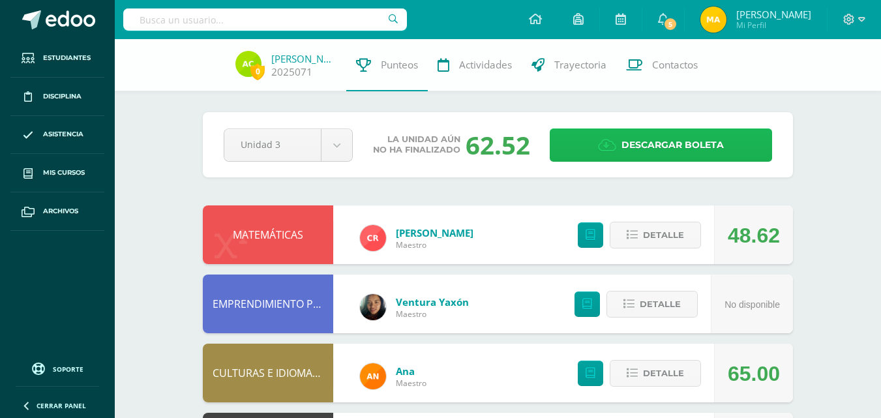
click at [617, 142] on link "Descargar boleta" at bounding box center [661, 144] width 222 height 33
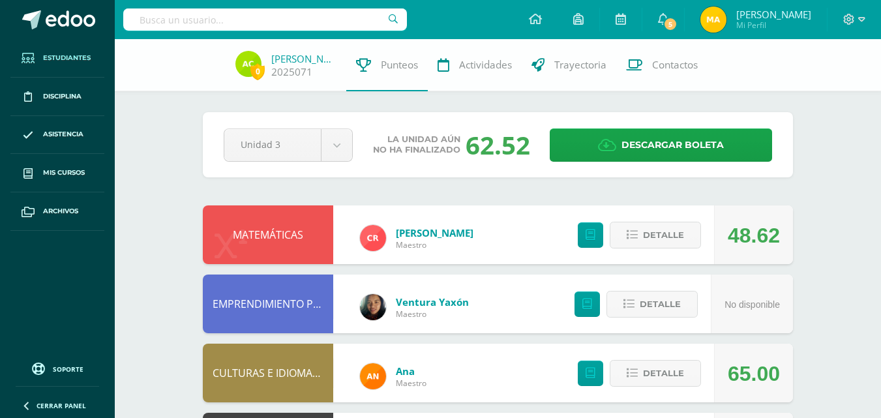
click at [76, 61] on span "Estudiantes" at bounding box center [67, 58] width 48 height 10
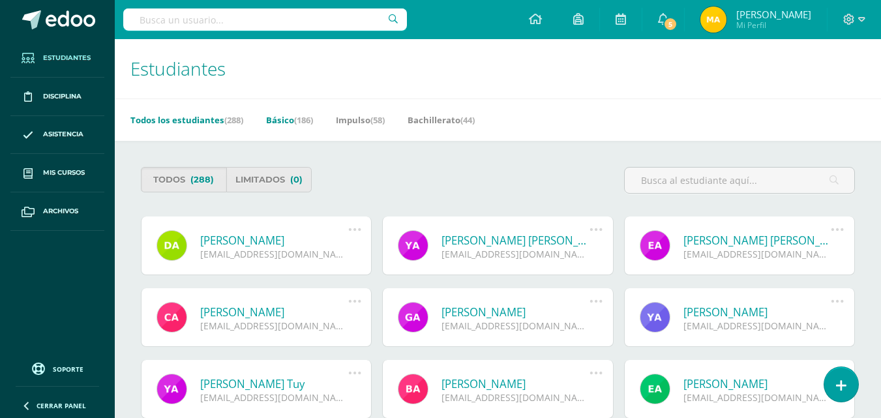
click at [287, 119] on link "Básico (186)" at bounding box center [289, 120] width 47 height 21
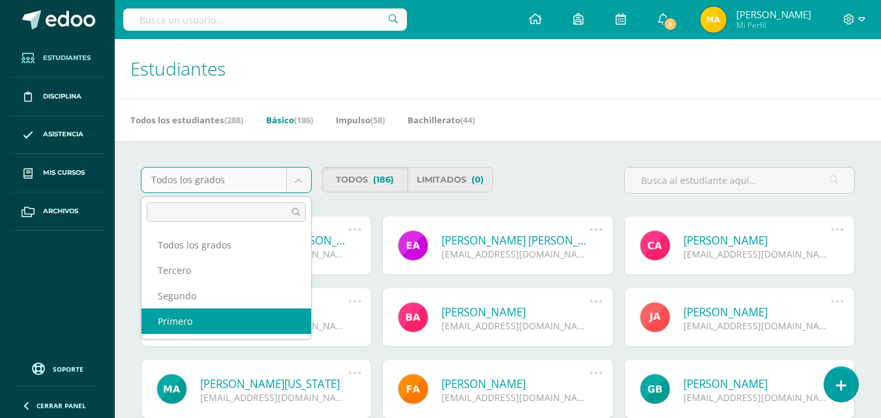
select select "1"
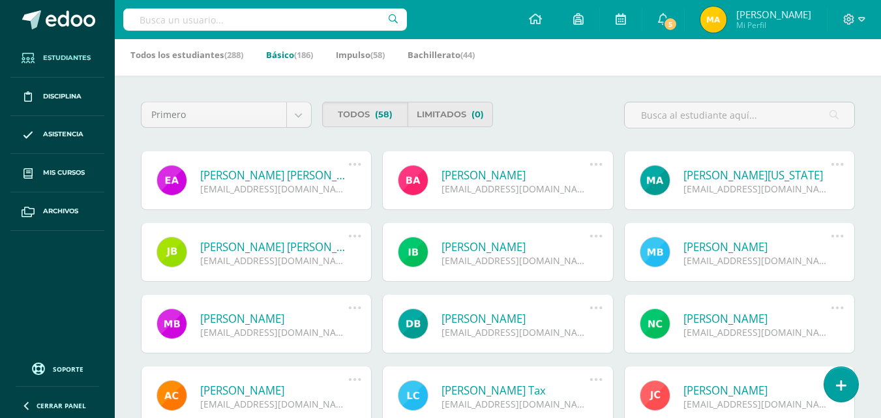
click at [247, 176] on link "Evelia Marina Ajcay Ben" at bounding box center [274, 175] width 148 height 15
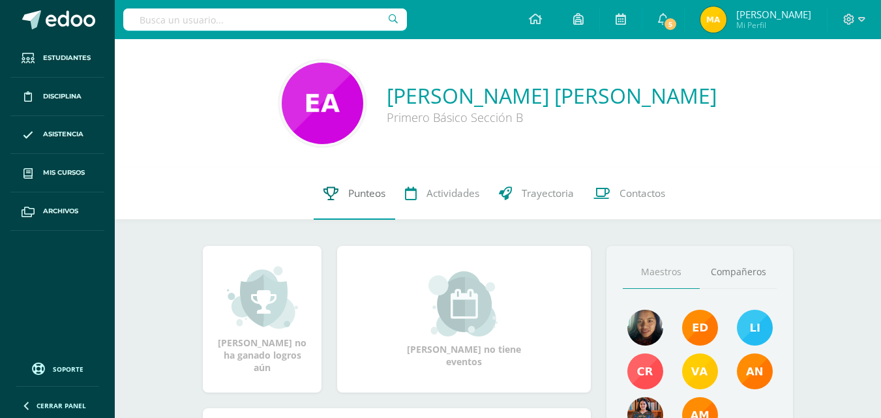
click at [380, 190] on span "Punteos" at bounding box center [366, 194] width 37 height 14
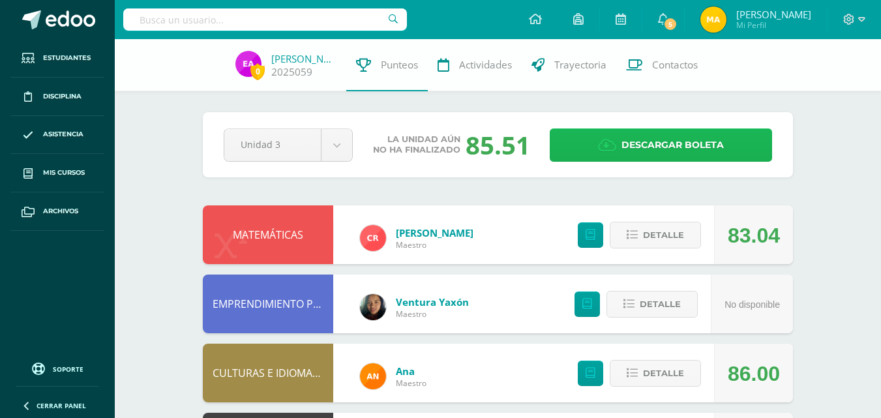
click at [677, 147] on span "Descargar boleta" at bounding box center [673, 145] width 102 height 32
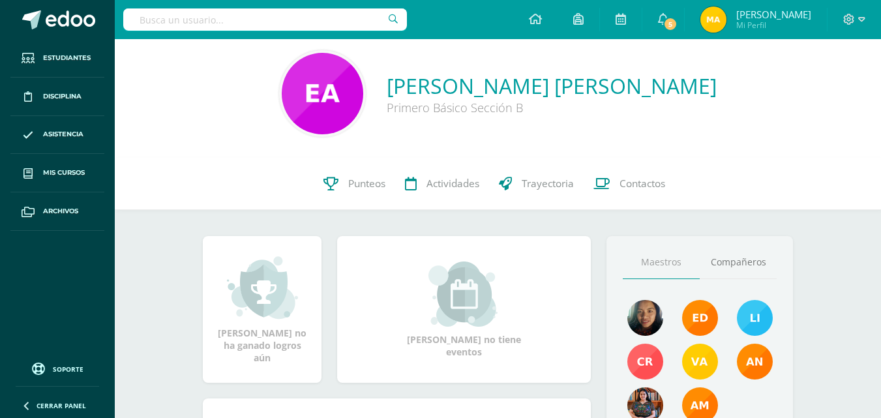
scroll to position [65, 0]
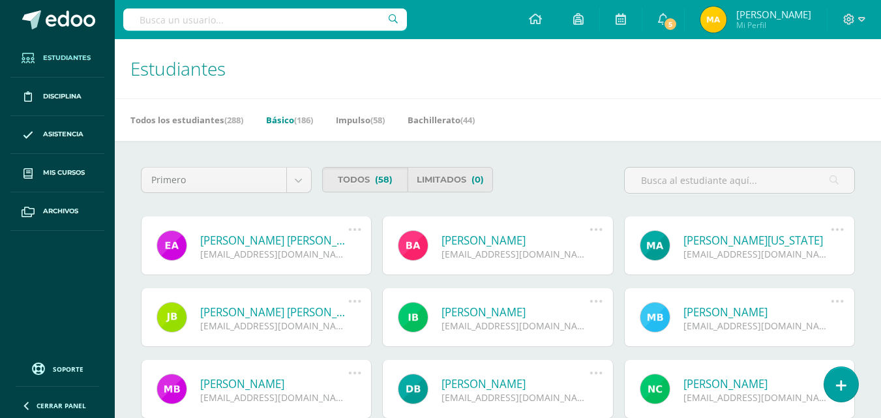
click at [764, 243] on link "[PERSON_NAME][US_STATE]" at bounding box center [757, 240] width 148 height 15
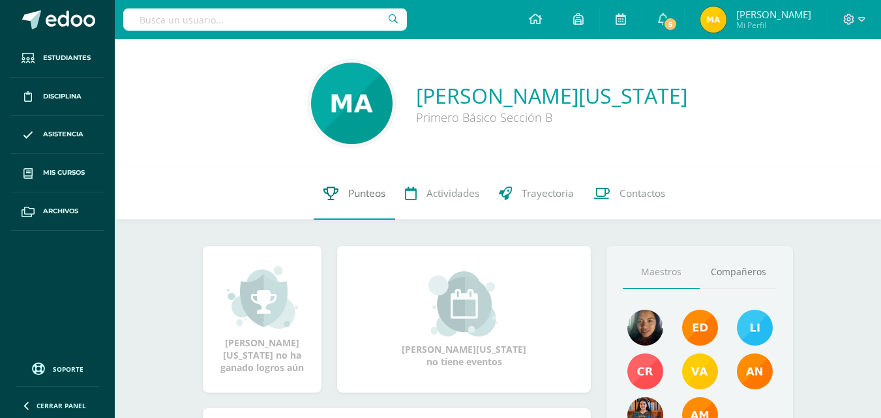
click at [355, 192] on span "Punteos" at bounding box center [366, 194] width 37 height 14
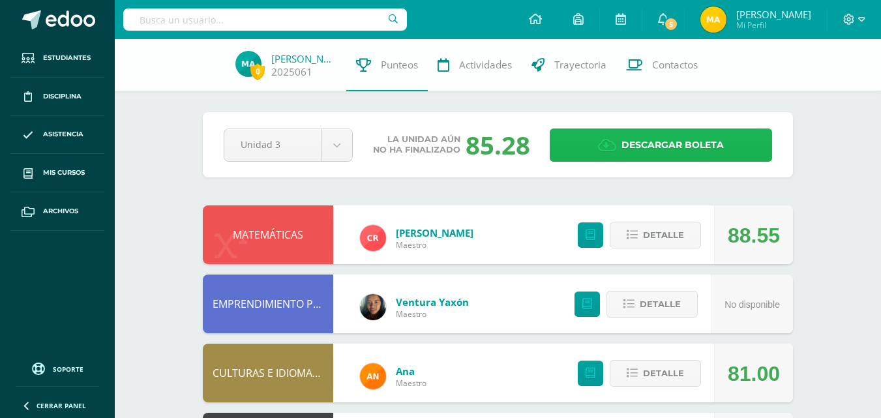
click at [640, 143] on span "Descargar boleta" at bounding box center [673, 145] width 102 height 32
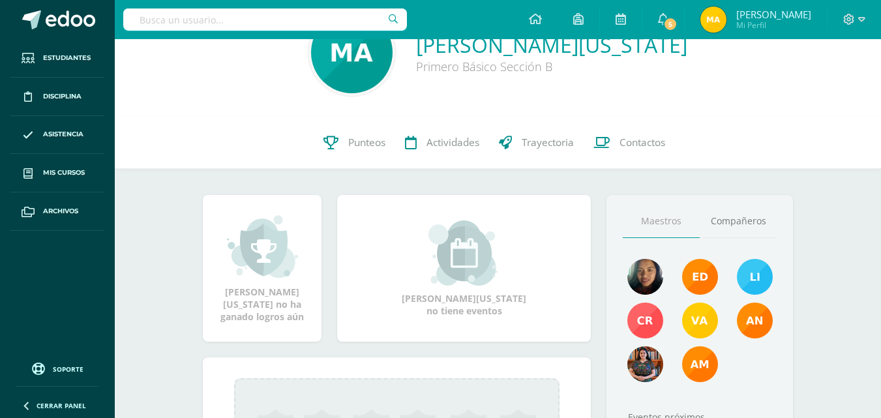
scroll to position [98, 0]
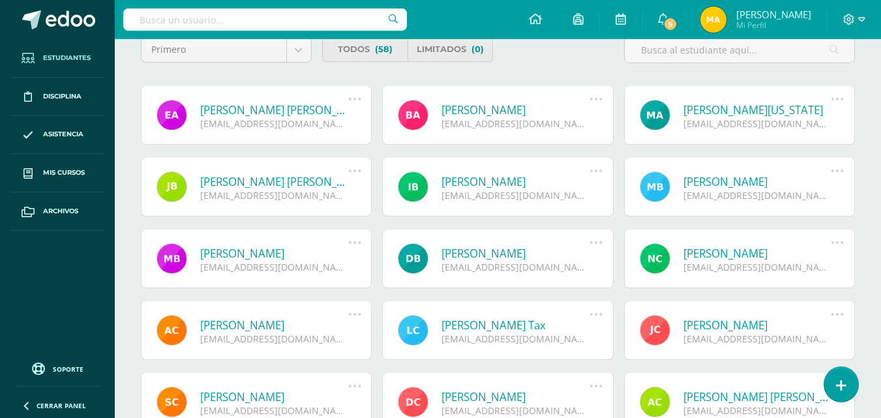
click at [303, 183] on link "[PERSON_NAME] [PERSON_NAME]" at bounding box center [274, 181] width 148 height 15
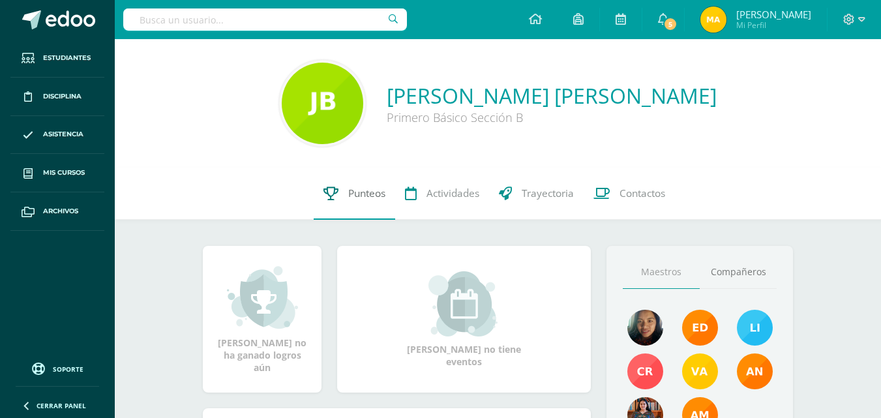
click at [360, 198] on span "Punteos" at bounding box center [366, 194] width 37 height 14
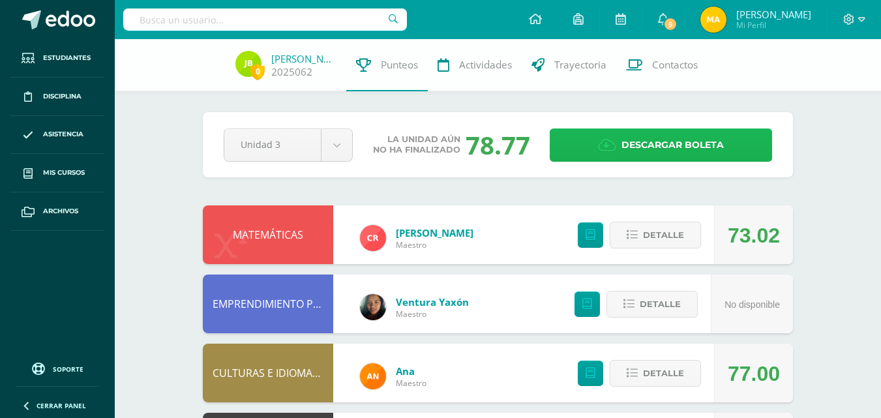
click at [567, 147] on link "Descargar boleta" at bounding box center [661, 144] width 222 height 33
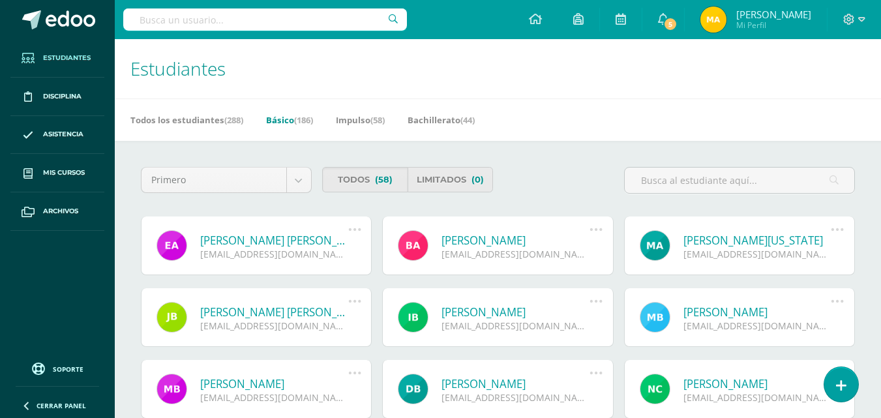
click at [263, 242] on link "Evelia Marina Ajcay Ben" at bounding box center [274, 240] width 148 height 15
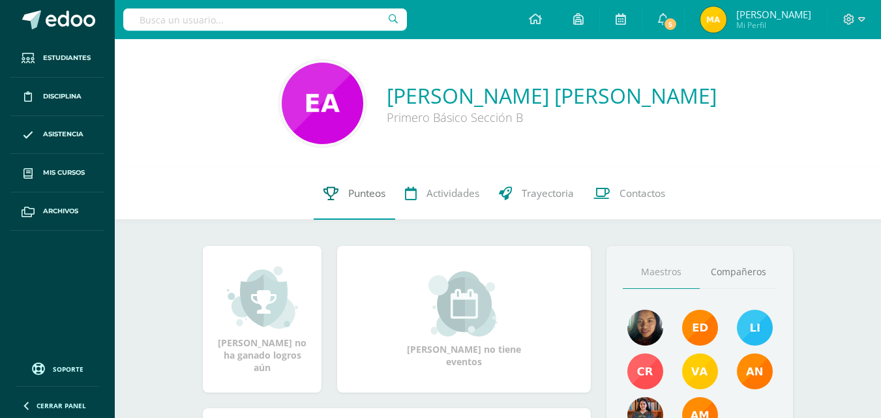
click at [359, 196] on span "Punteos" at bounding box center [366, 194] width 37 height 14
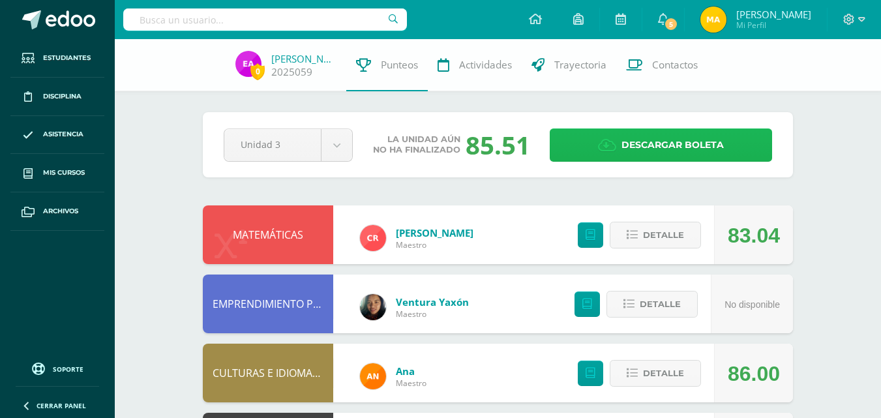
click at [673, 134] on span "Descargar boleta" at bounding box center [673, 145] width 102 height 32
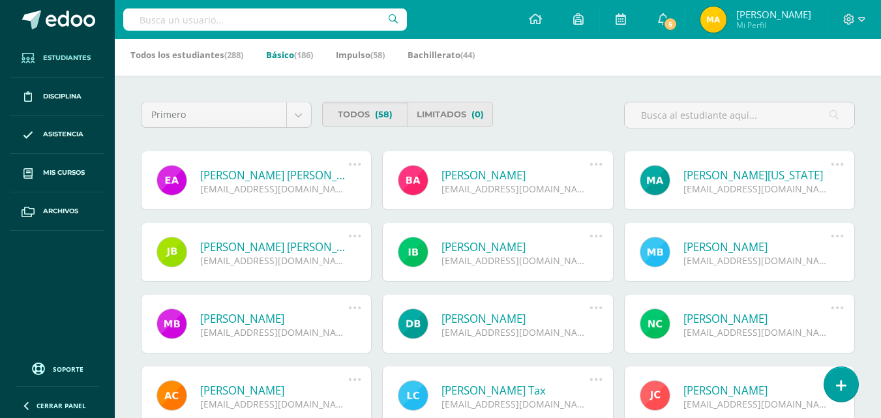
scroll to position [130, 0]
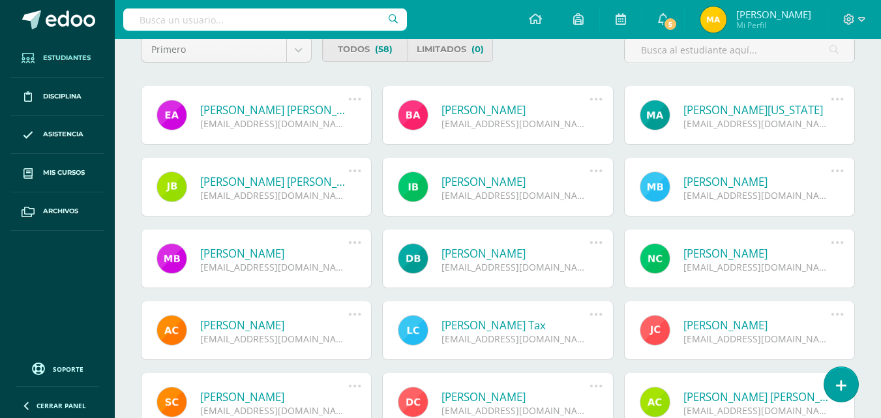
click at [730, 182] on link "[PERSON_NAME]" at bounding box center [757, 181] width 148 height 15
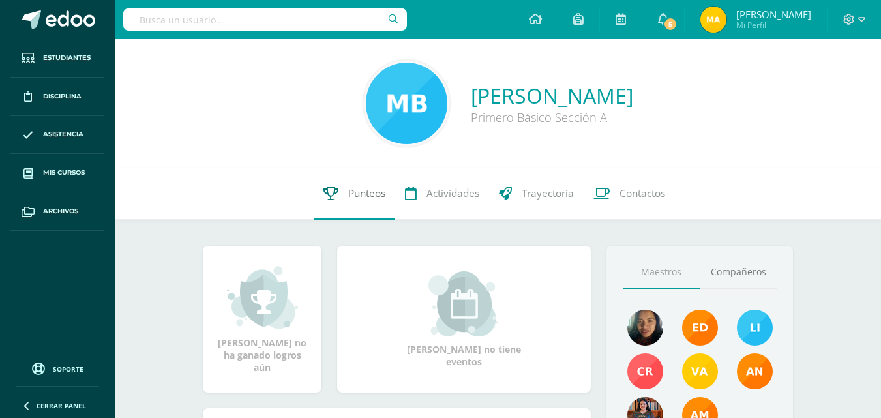
click at [359, 197] on span "Punteos" at bounding box center [366, 194] width 37 height 14
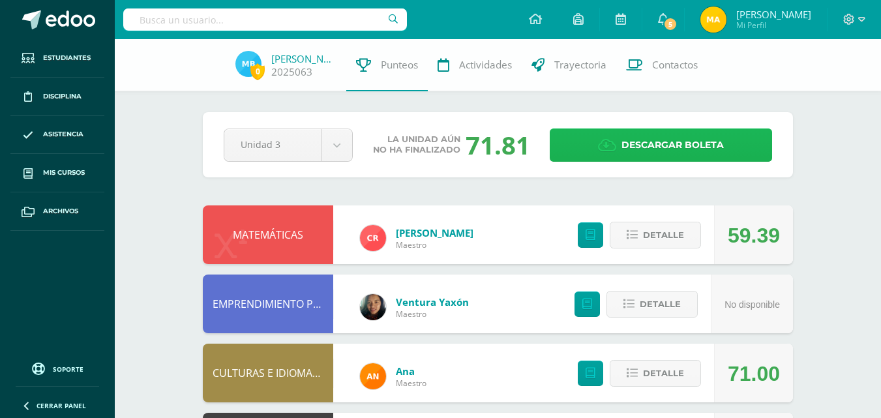
click at [590, 137] on link "Descargar boleta" at bounding box center [661, 144] width 222 height 33
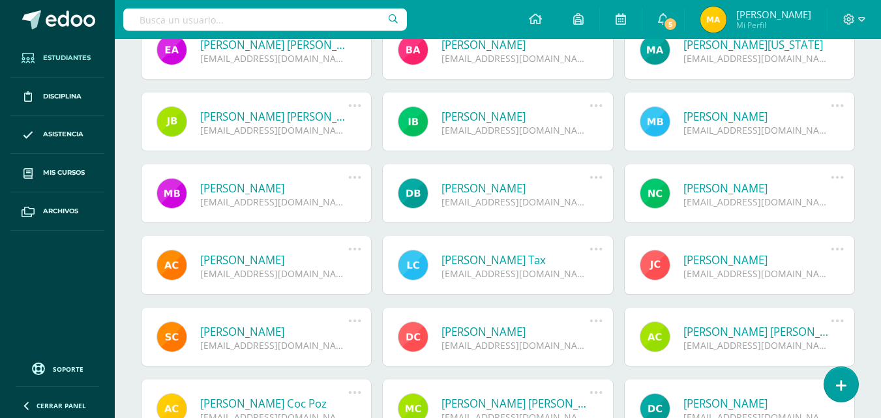
scroll to position [261, 0]
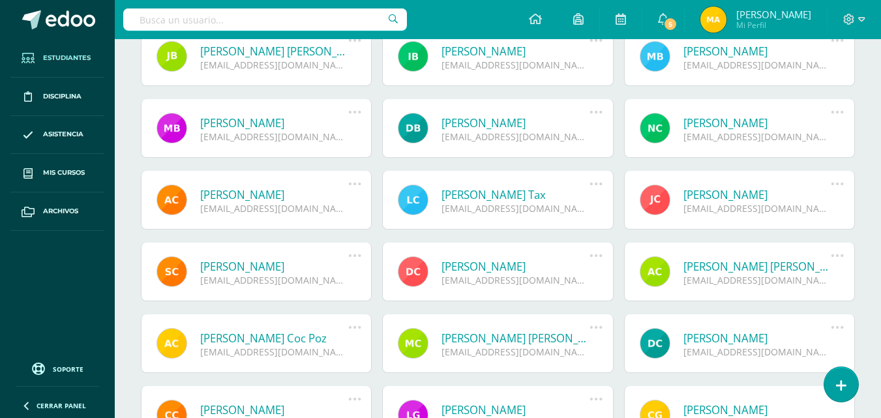
click at [234, 124] on link "Mariela Celestina Bocel Chiyal" at bounding box center [274, 122] width 148 height 15
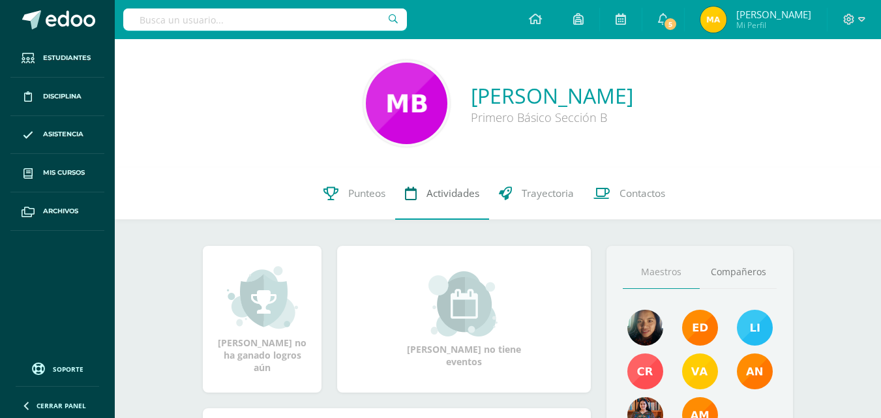
scroll to position [65, 0]
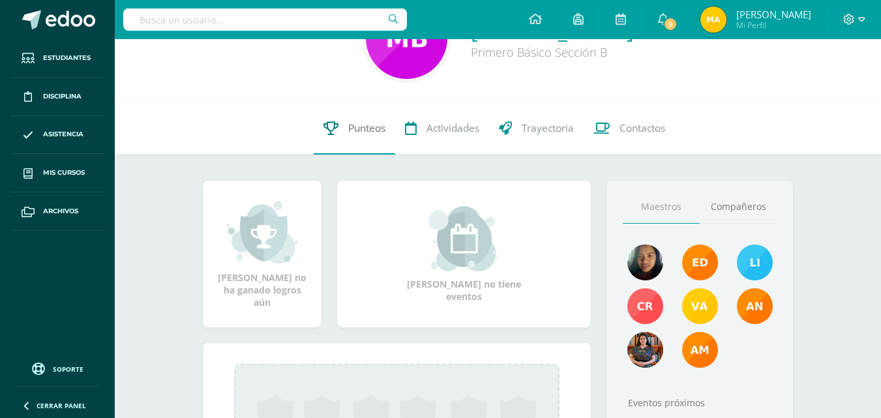
click at [346, 121] on link "Punteos" at bounding box center [355, 128] width 82 height 52
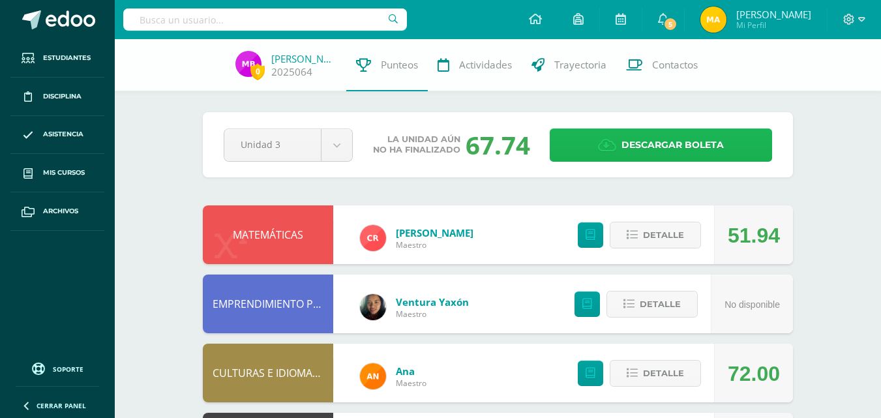
click at [607, 154] on link "Descargar boleta" at bounding box center [661, 144] width 222 height 33
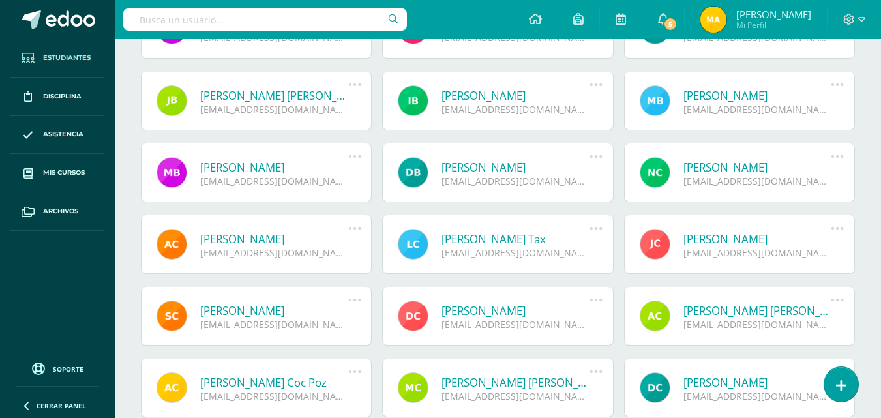
scroll to position [261, 0]
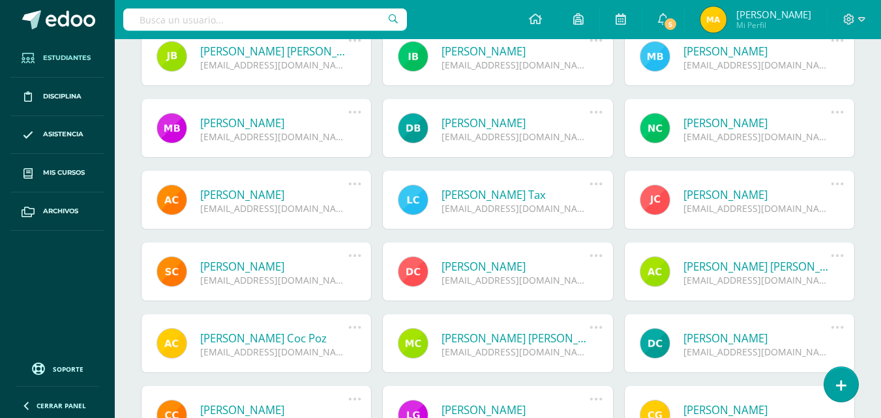
click at [737, 192] on link "Jennifer Ester Chiroy Pelico" at bounding box center [757, 194] width 148 height 15
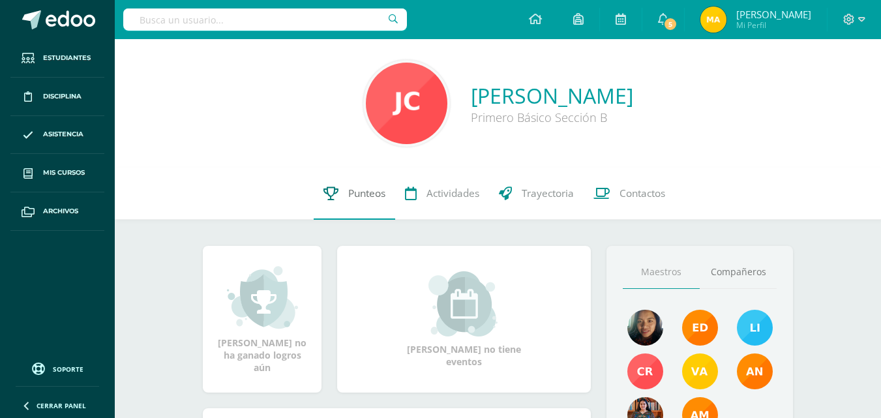
click at [355, 198] on span "Punteos" at bounding box center [366, 194] width 37 height 14
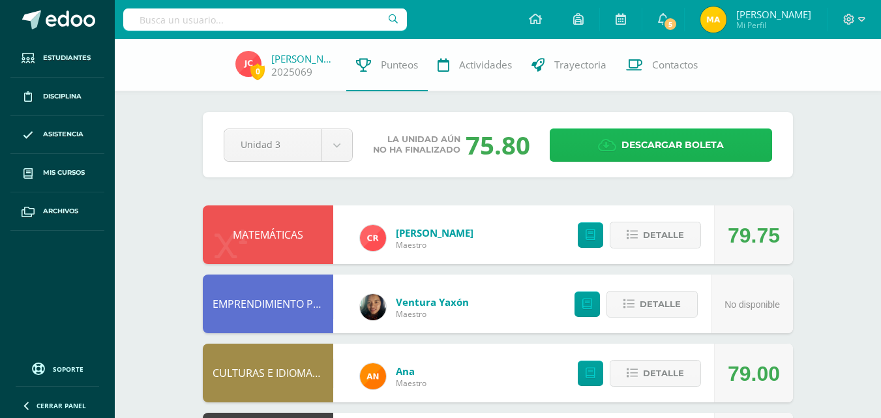
click at [668, 143] on span "Descargar boleta" at bounding box center [673, 145] width 102 height 32
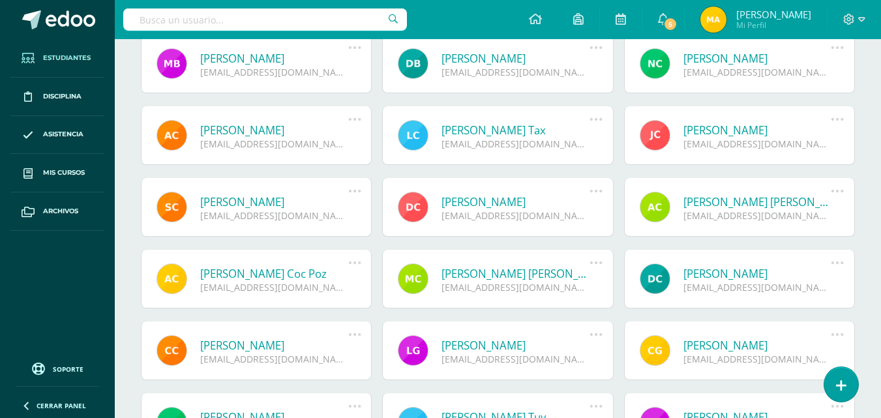
scroll to position [326, 0]
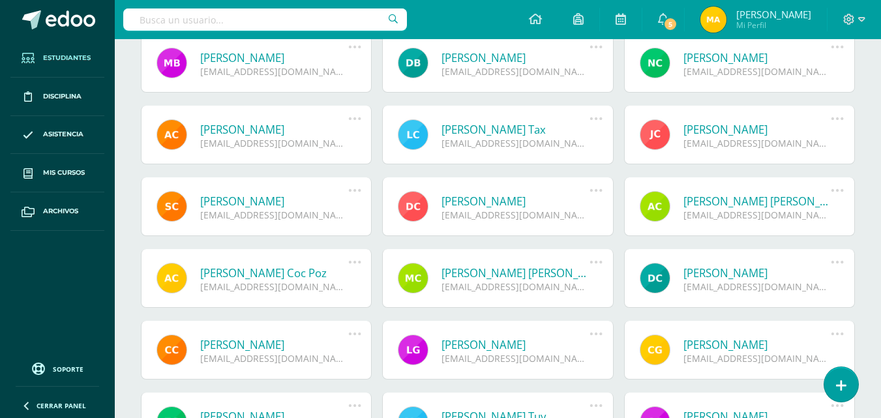
click at [716, 207] on link "[PERSON_NAME] [PERSON_NAME]" at bounding box center [757, 201] width 148 height 15
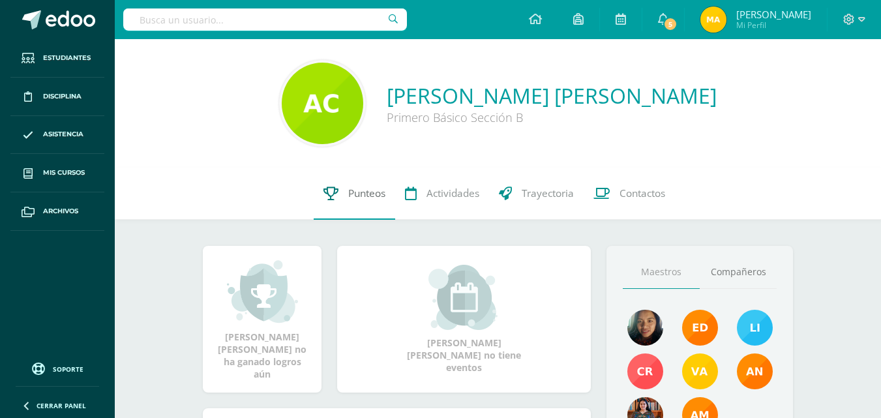
click at [363, 183] on link "Punteos" at bounding box center [355, 194] width 82 height 52
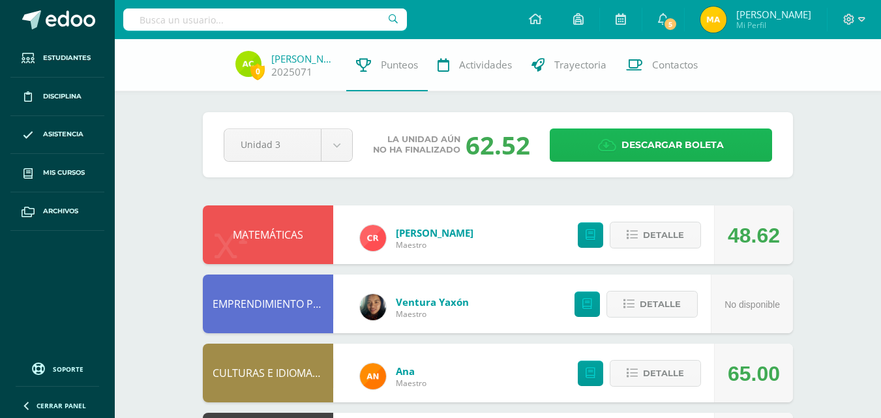
click at [673, 147] on span "Descargar boleta" at bounding box center [673, 145] width 102 height 32
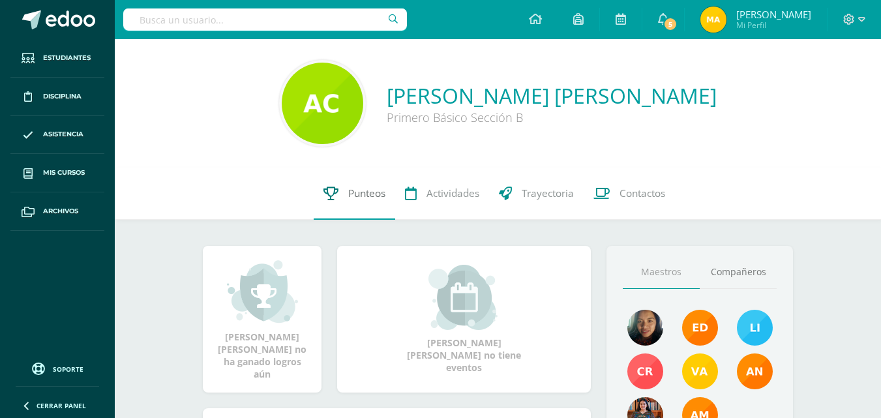
click at [355, 198] on span "Punteos" at bounding box center [366, 194] width 37 height 14
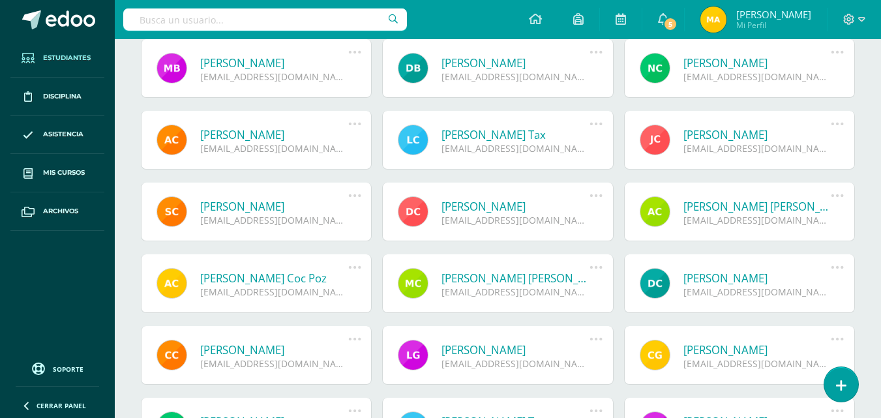
scroll to position [326, 0]
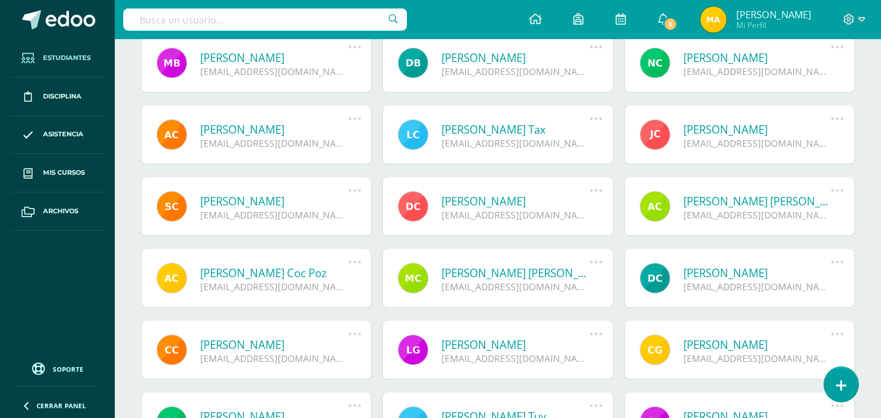
click at [280, 273] on link "Angela Guadalupe Coc Poz" at bounding box center [274, 272] width 148 height 15
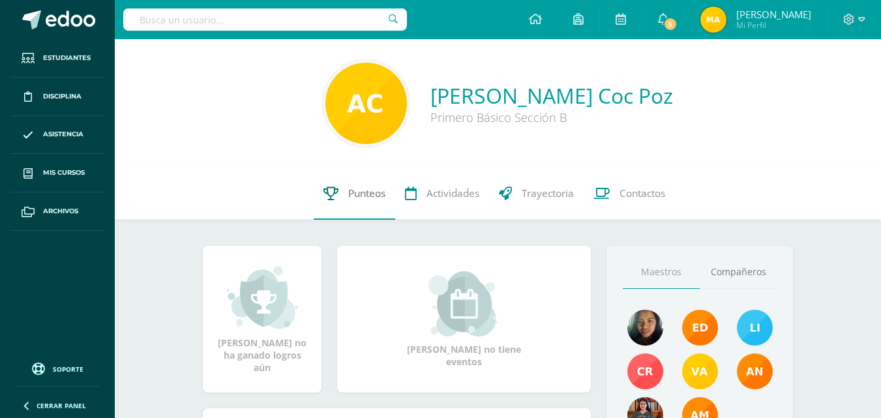
click at [358, 192] on span "Punteos" at bounding box center [366, 194] width 37 height 14
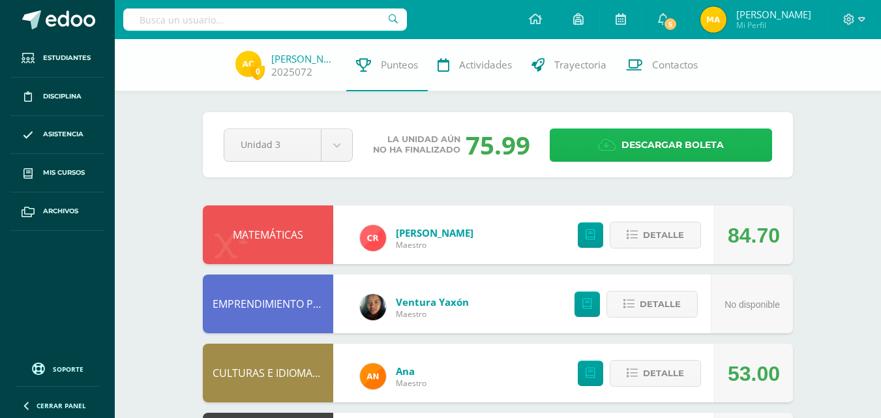
click at [603, 141] on icon at bounding box center [607, 145] width 18 height 14
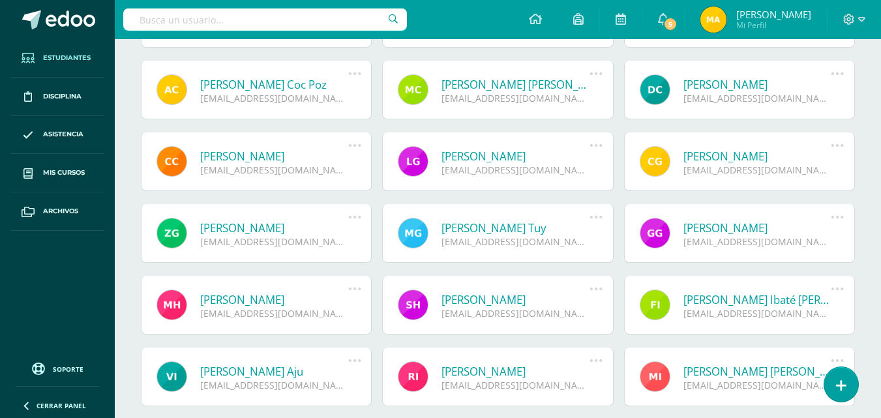
scroll to position [522, 0]
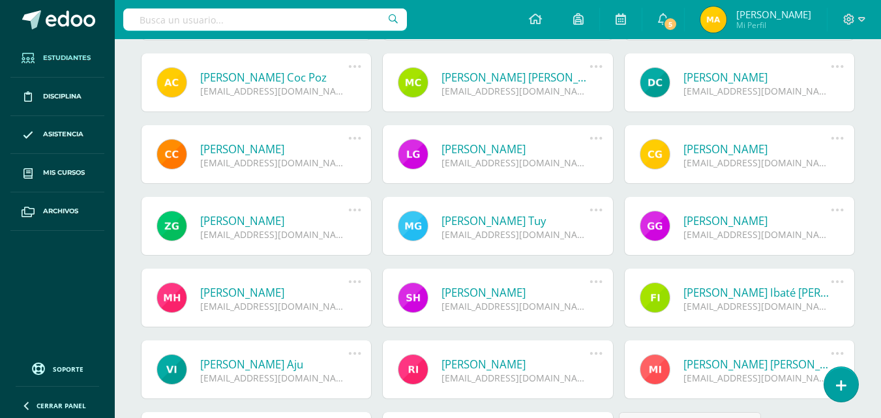
click at [731, 147] on link "[PERSON_NAME]" at bounding box center [757, 149] width 148 height 15
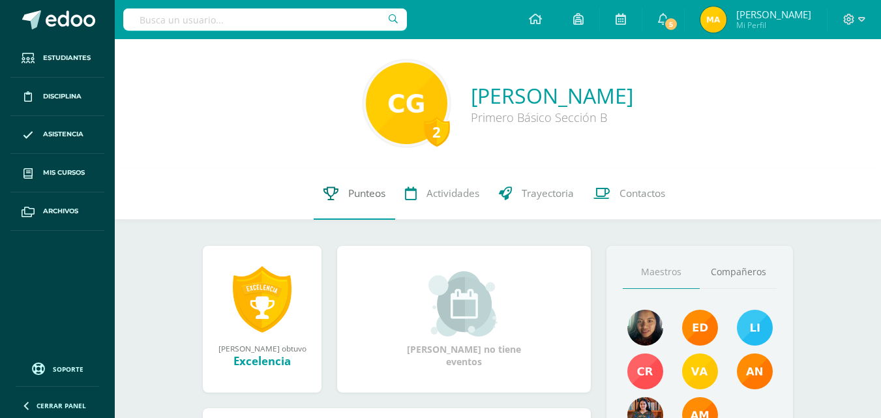
click at [360, 190] on span "Punteos" at bounding box center [366, 194] width 37 height 14
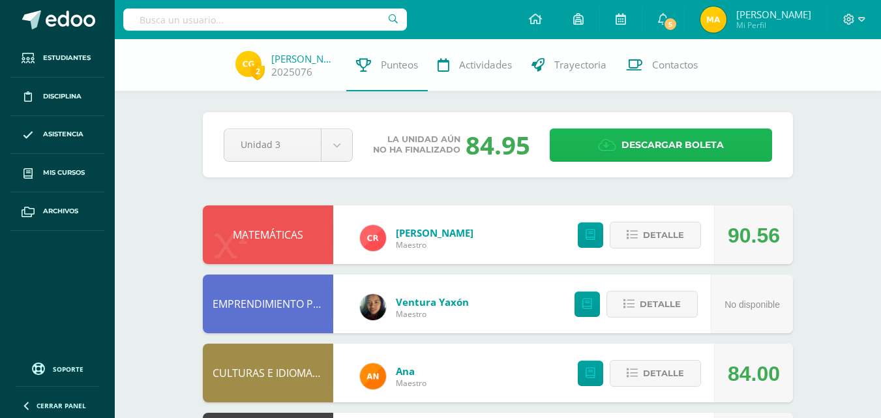
click at [648, 142] on span "Descargar boleta" at bounding box center [673, 145] width 102 height 32
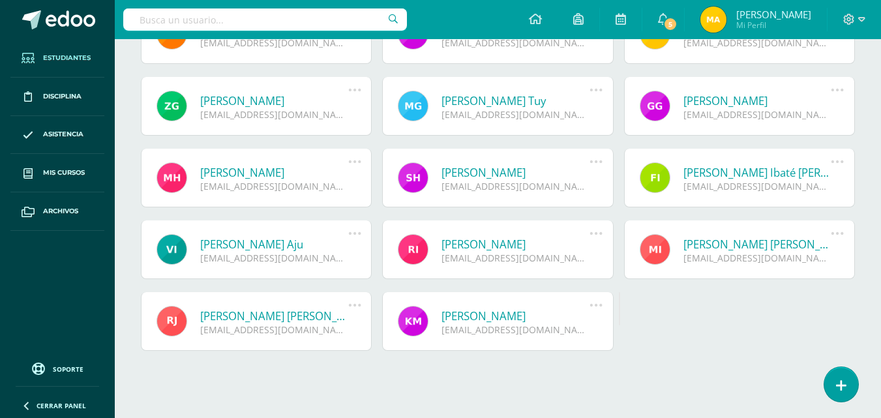
scroll to position [647, 0]
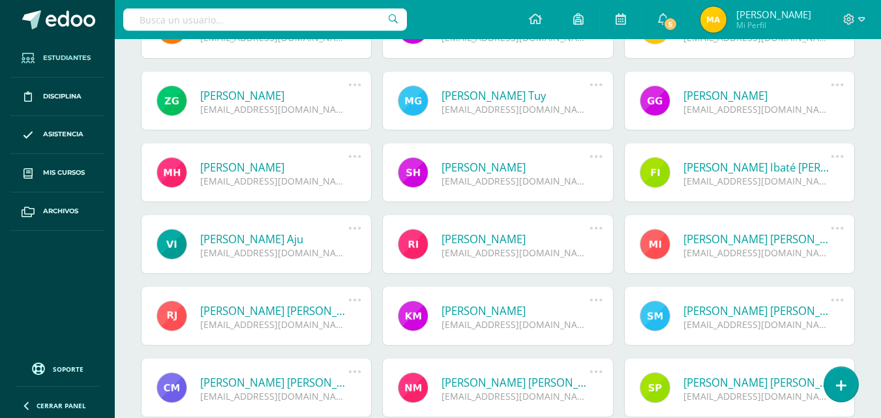
click at [243, 164] on link "[PERSON_NAME]" at bounding box center [274, 167] width 148 height 15
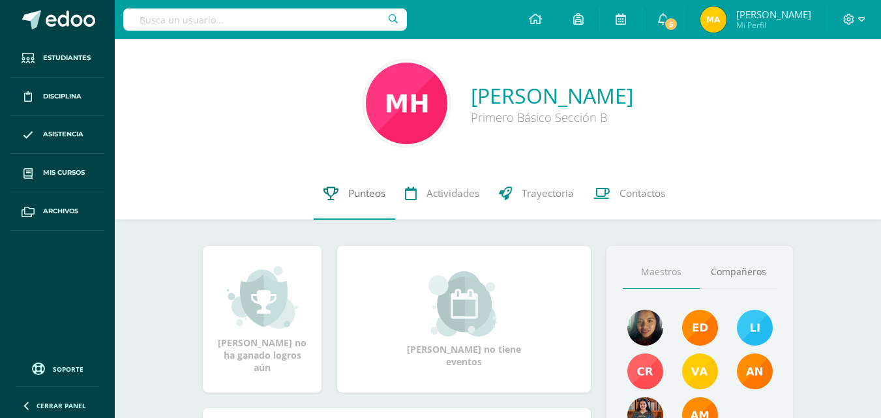
click at [363, 198] on span "Punteos" at bounding box center [366, 194] width 37 height 14
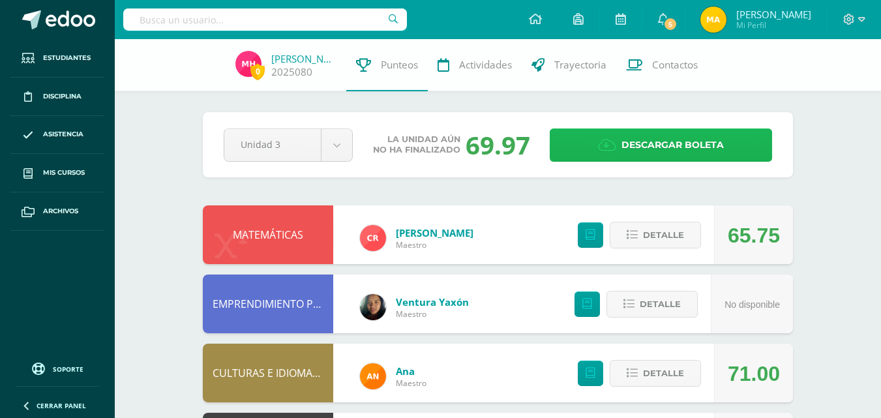
click at [650, 152] on span "Descargar boleta" at bounding box center [673, 145] width 102 height 32
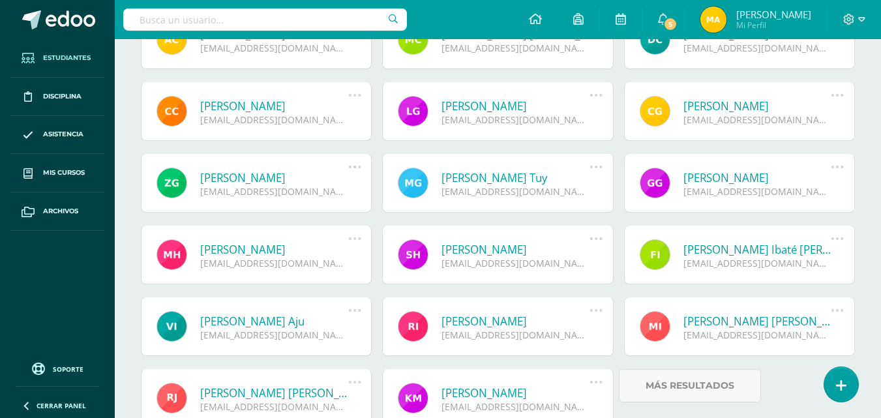
scroll to position [595, 0]
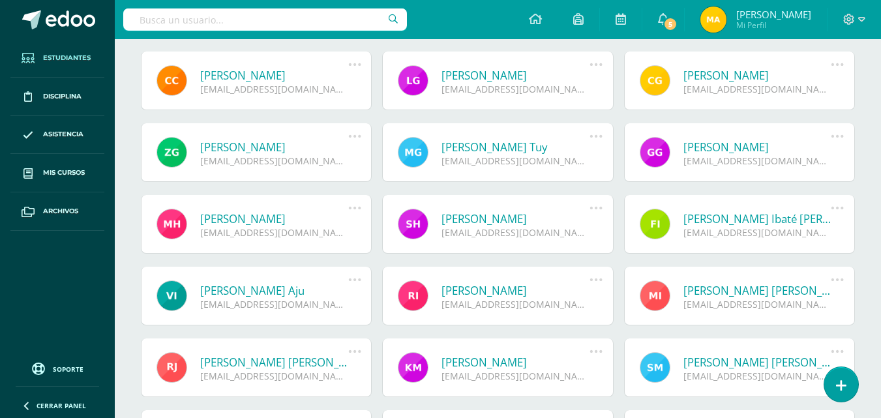
click at [732, 223] on link "Fátima Lourdes Ibaté Hernández" at bounding box center [757, 218] width 148 height 15
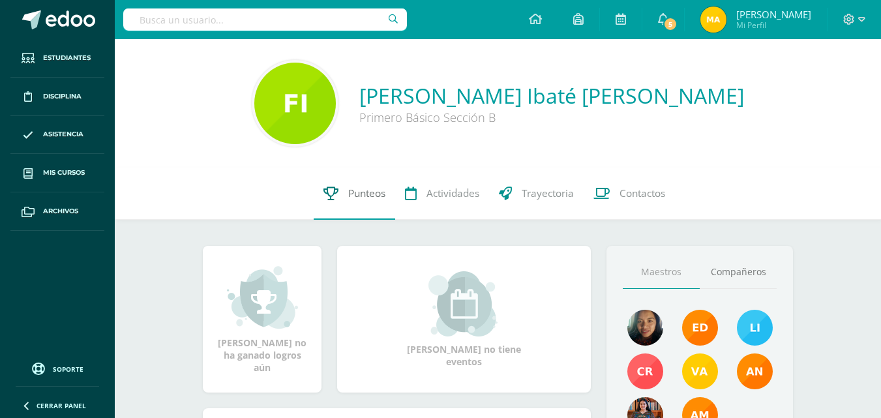
click at [359, 196] on span "Punteos" at bounding box center [366, 194] width 37 height 14
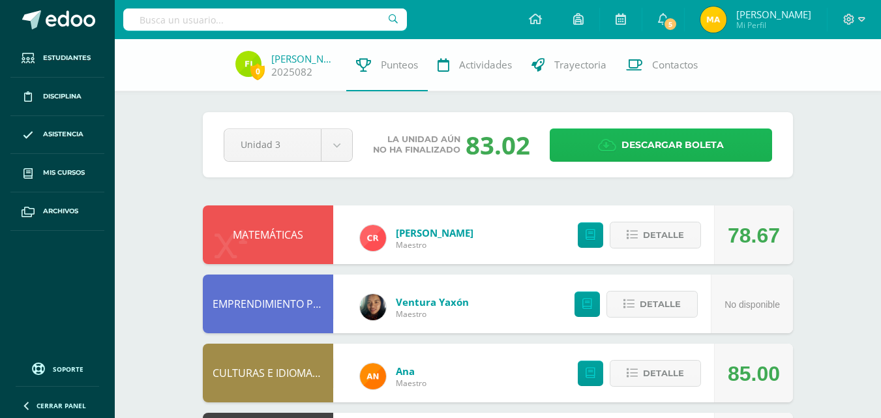
click at [625, 139] on span "Descargar boleta" at bounding box center [673, 145] width 102 height 32
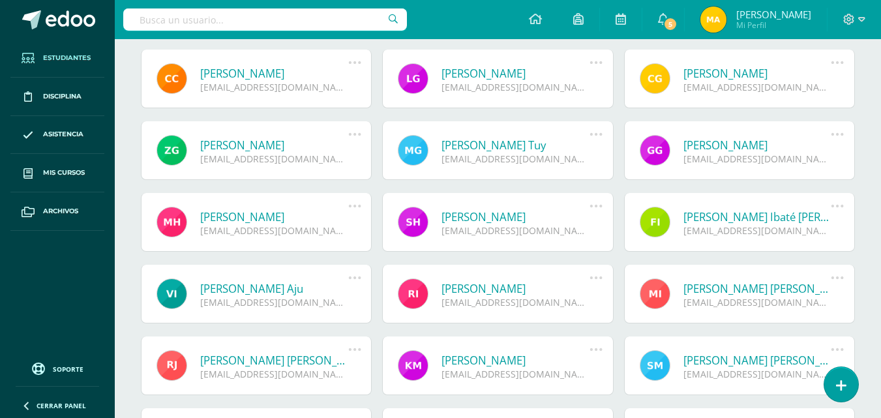
scroll to position [582, 0]
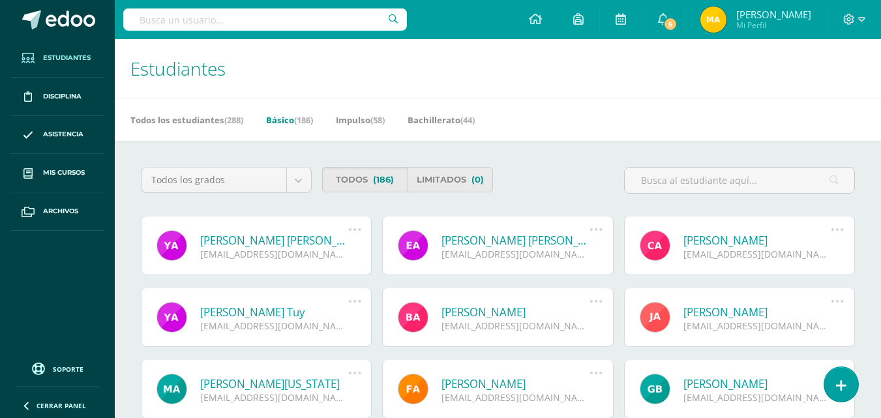
select select "1"
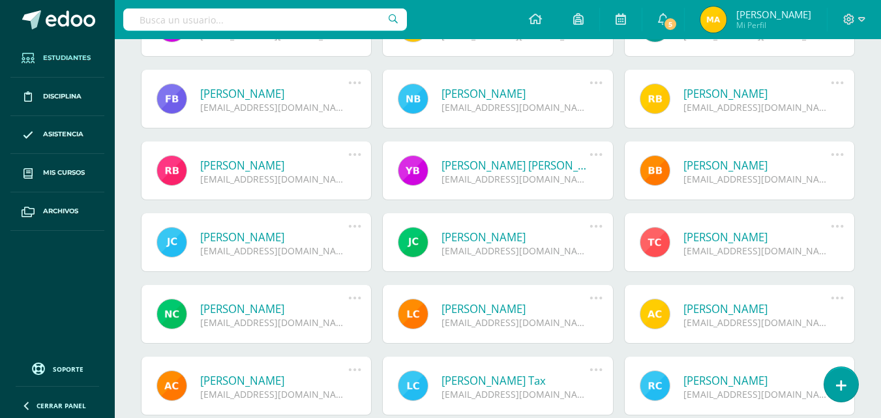
scroll to position [652, 0]
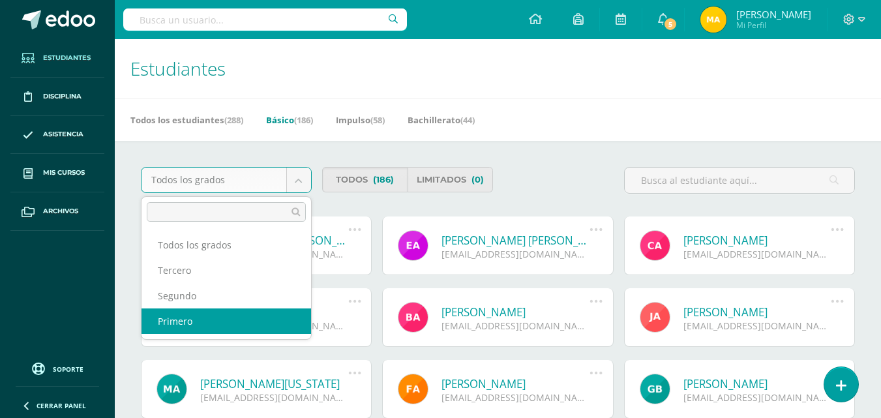
select select "1"
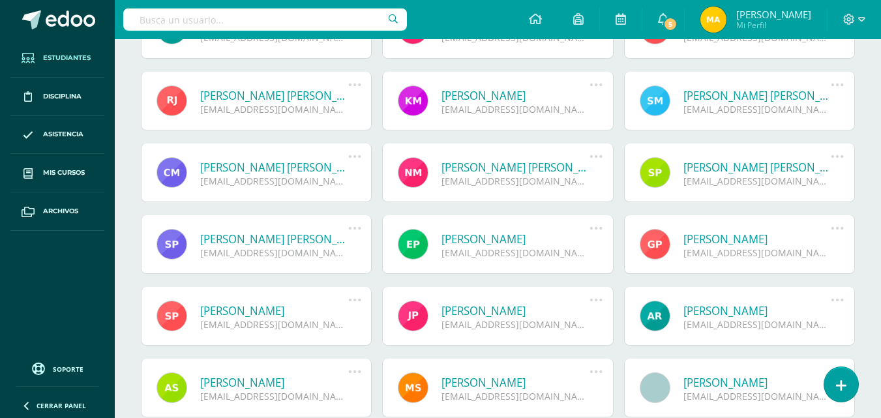
scroll to position [797, 0]
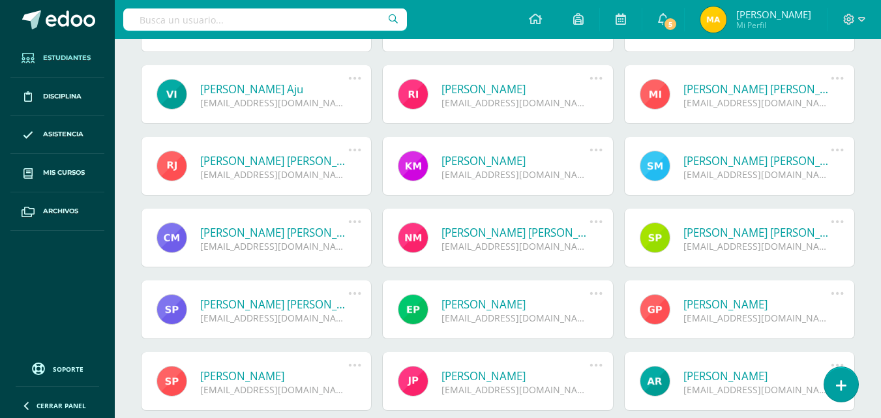
click at [459, 88] on link "Rocío Paola Iboy Michicoj" at bounding box center [516, 89] width 148 height 15
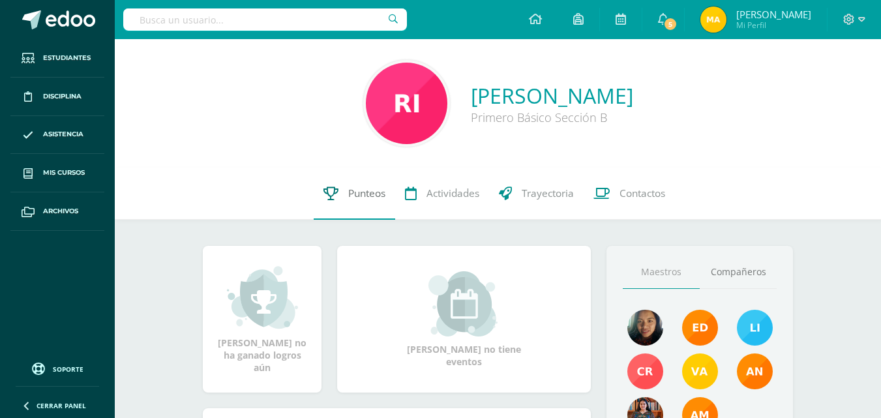
click at [340, 196] on link "Punteos" at bounding box center [355, 194] width 82 height 52
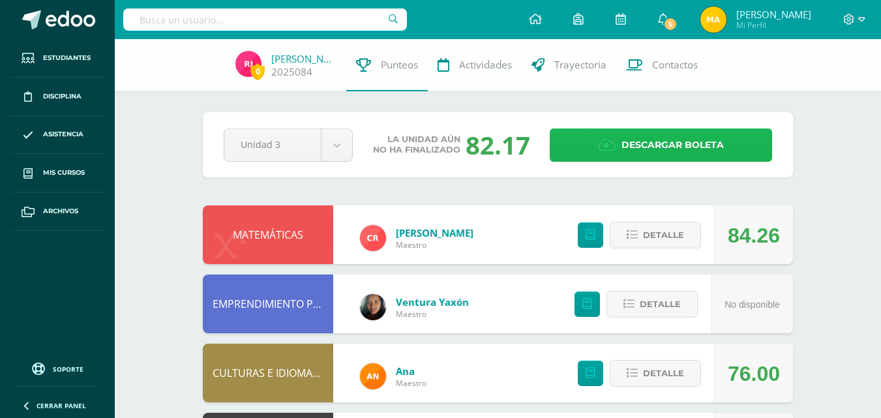
click at [659, 142] on span "Descargar boleta" at bounding box center [673, 145] width 102 height 32
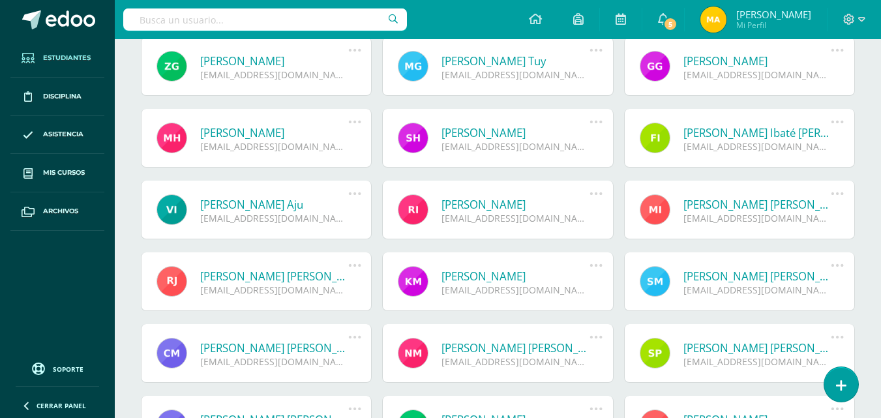
scroll to position [712, 0]
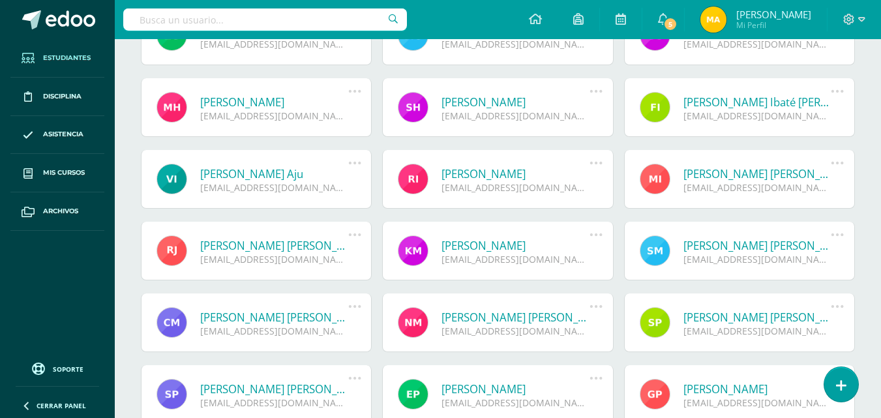
click at [501, 247] on link "Karol Daniela Marroquín Yac" at bounding box center [516, 245] width 148 height 15
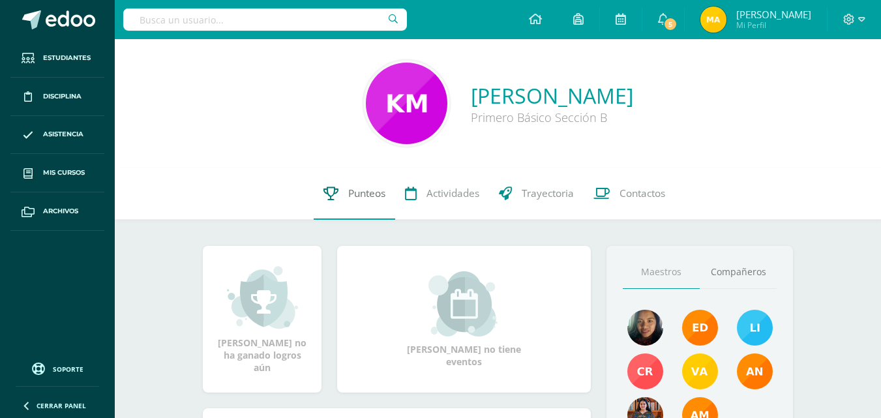
click at [361, 193] on span "Punteos" at bounding box center [366, 194] width 37 height 14
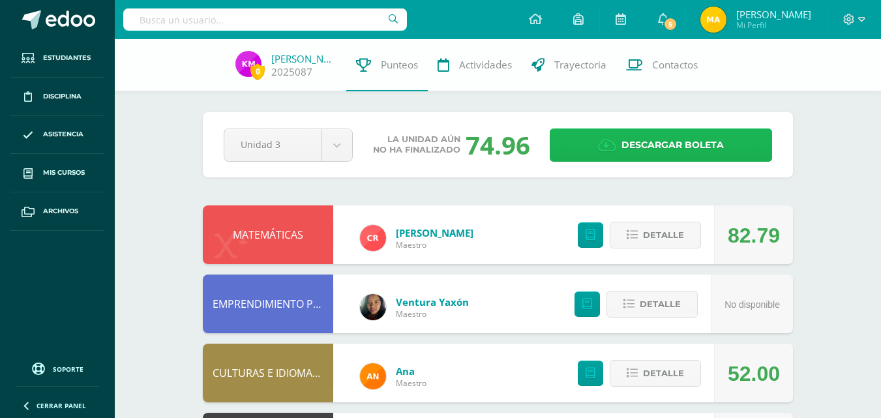
click at [626, 147] on span "Descargar boleta" at bounding box center [673, 145] width 102 height 32
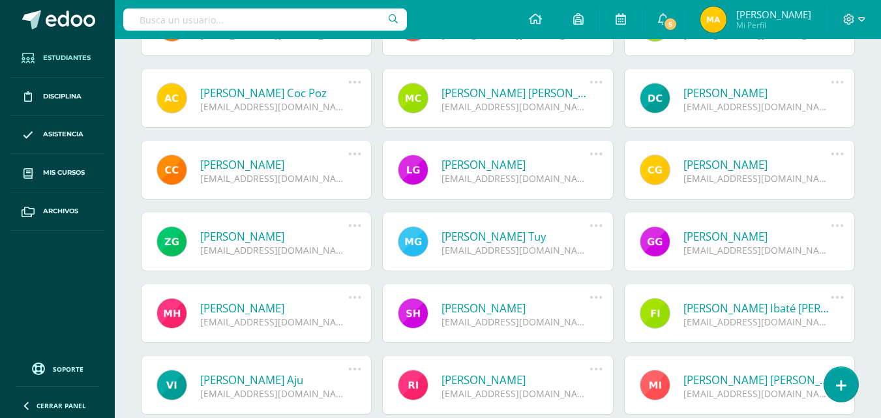
scroll to position [587, 0]
